Goal: Find specific page/section: Find specific page/section

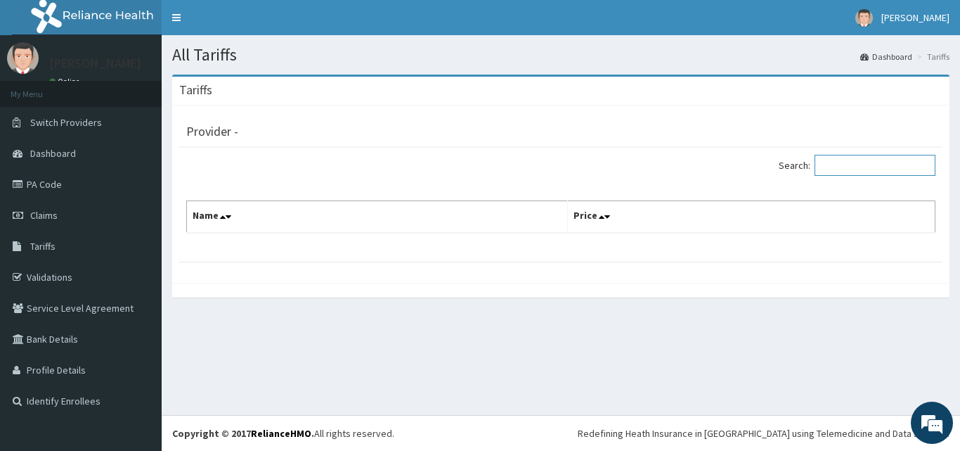
click at [845, 162] on input "Search:" at bounding box center [875, 165] width 121 height 21
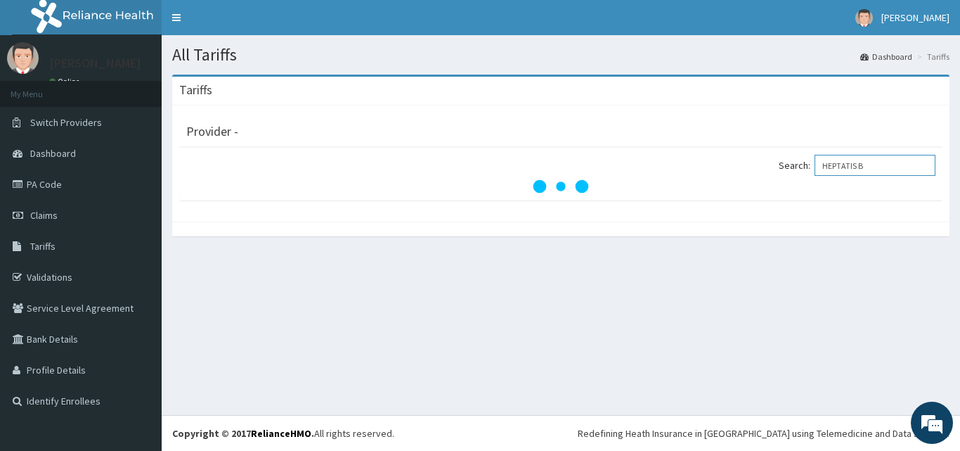
type input "HEPTATIS B"
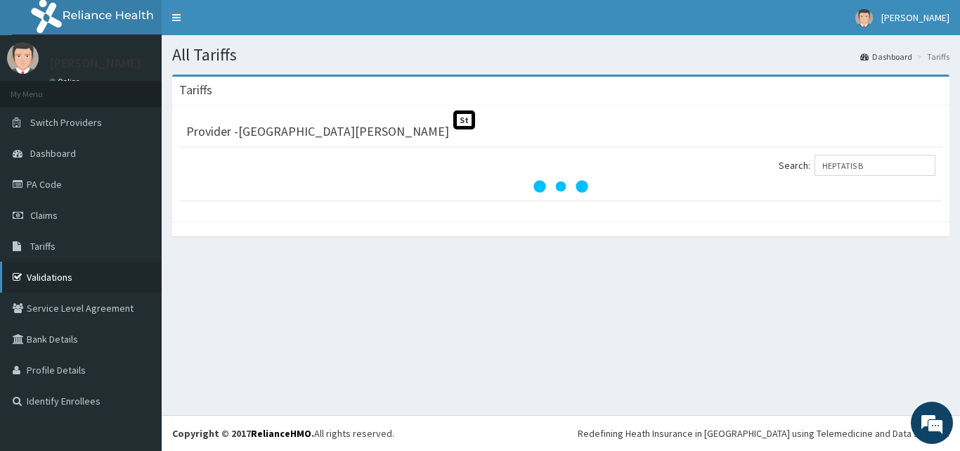
click at [49, 288] on link "Validations" at bounding box center [81, 277] width 162 height 31
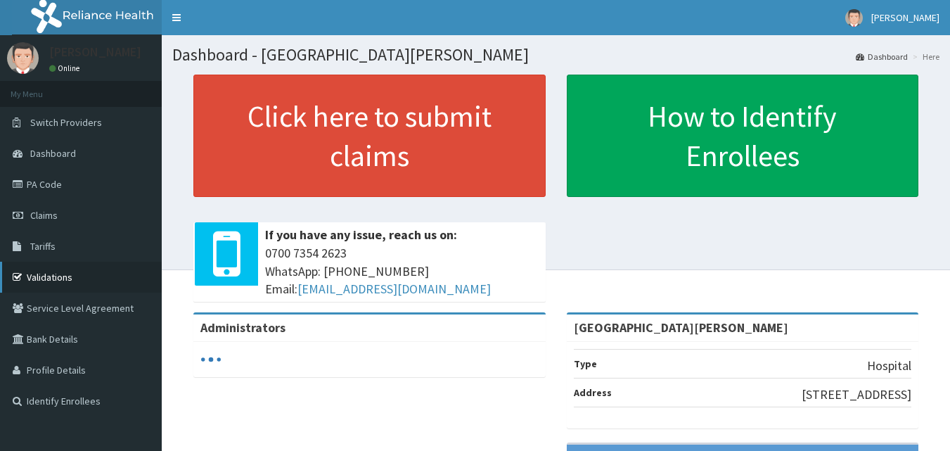
click at [75, 271] on link "Validations" at bounding box center [81, 277] width 162 height 31
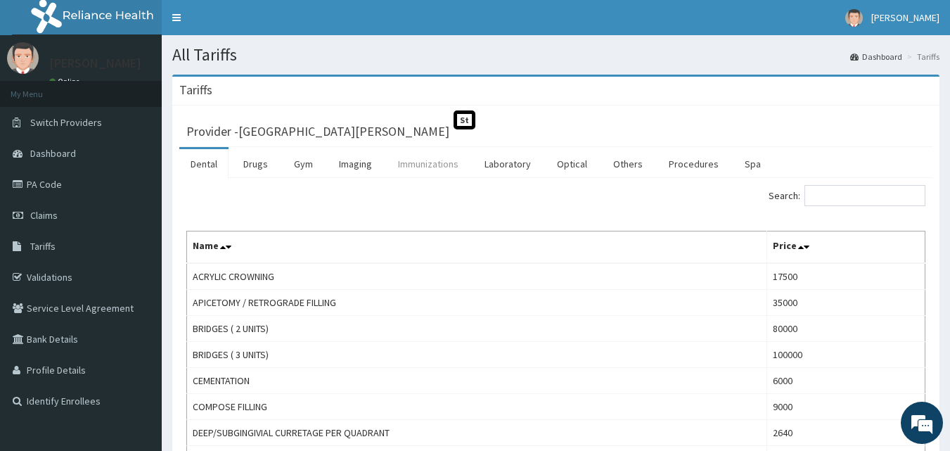
click at [427, 156] on link "Immunizations" at bounding box center [428, 164] width 83 height 30
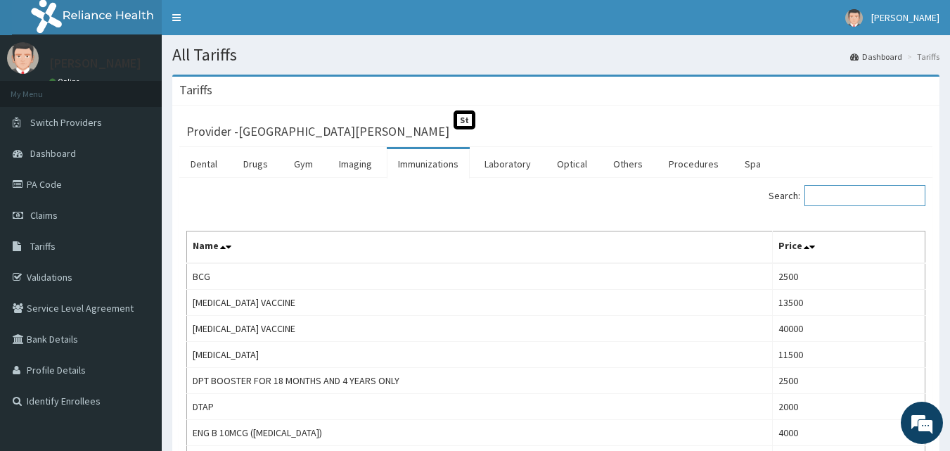
click at [835, 186] on input "Search:" at bounding box center [864, 195] width 121 height 21
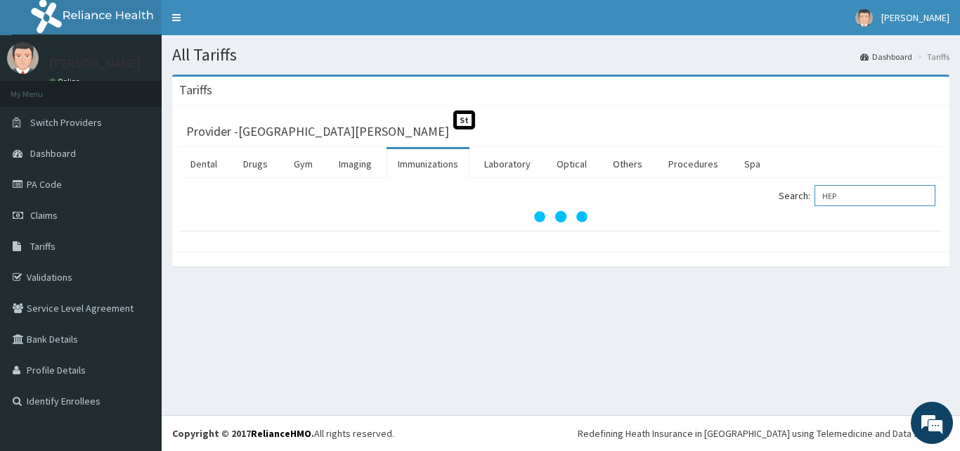
type input "HEP B"
